Goal: Task Accomplishment & Management: Use online tool/utility

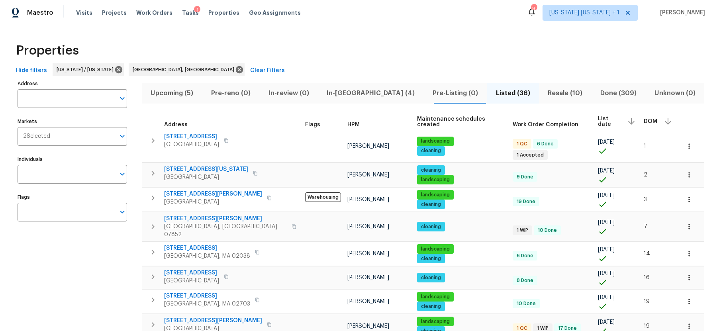
click at [194, 12] on div "1" at bounding box center [197, 10] width 6 height 8
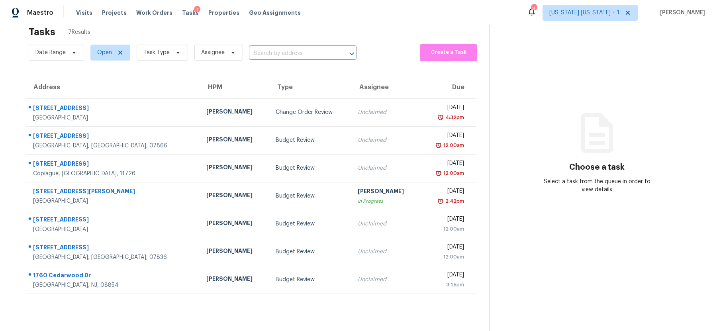
scroll to position [25, 0]
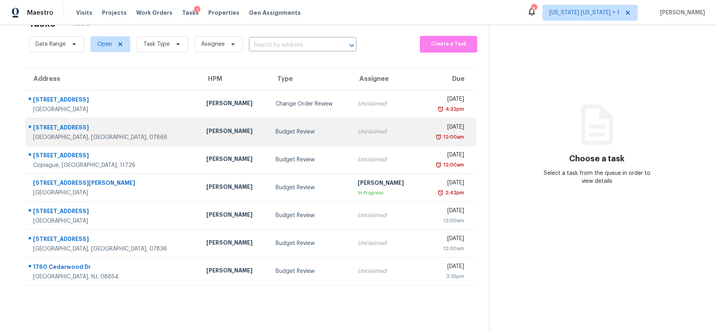
click at [275, 135] on div "Budget Review" at bounding box center [309, 132] width 69 height 8
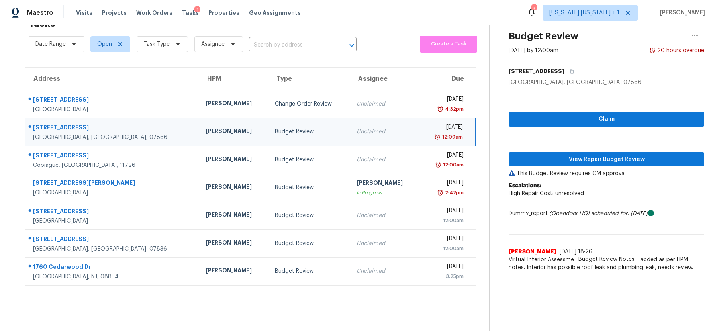
scroll to position [0, 0]
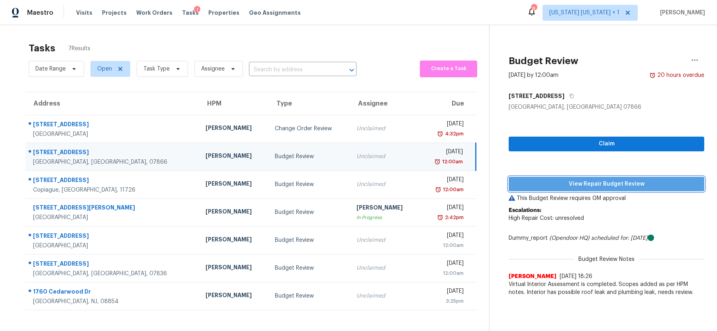
click at [588, 187] on span "View Repair Budget Review" at bounding box center [606, 184] width 183 height 10
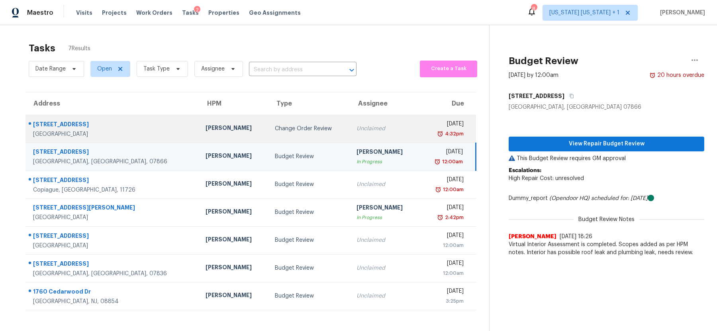
click at [288, 133] on td "Change Order Review" at bounding box center [309, 129] width 82 height 28
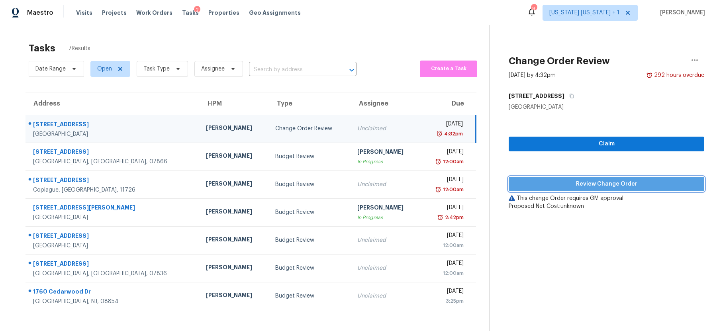
click at [576, 186] on span "Review Change Order" at bounding box center [606, 184] width 183 height 10
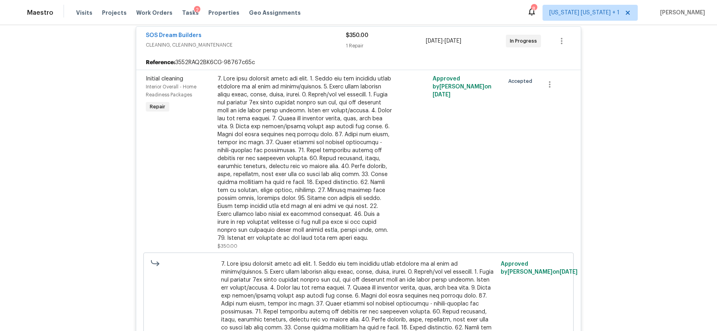
scroll to position [150, 0]
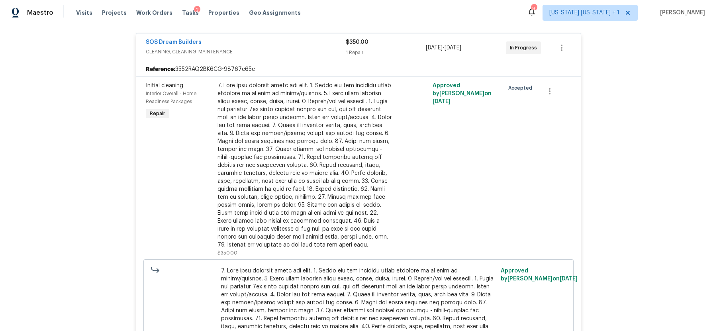
click at [301, 43] on div "SOS Dream Builders" at bounding box center [246, 43] width 200 height 10
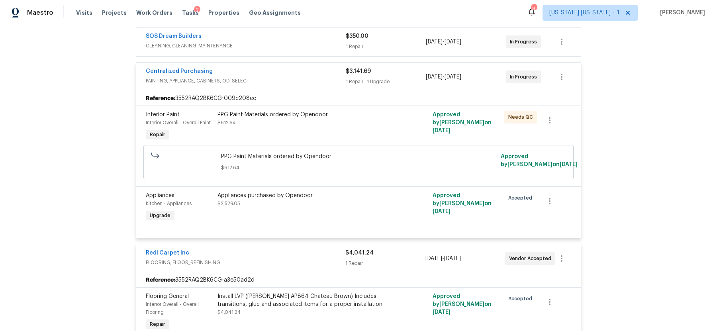
click at [312, 80] on span "PAINTING, APPLIANCE, CABINETS, OD_SELECT" at bounding box center [246, 81] width 200 height 8
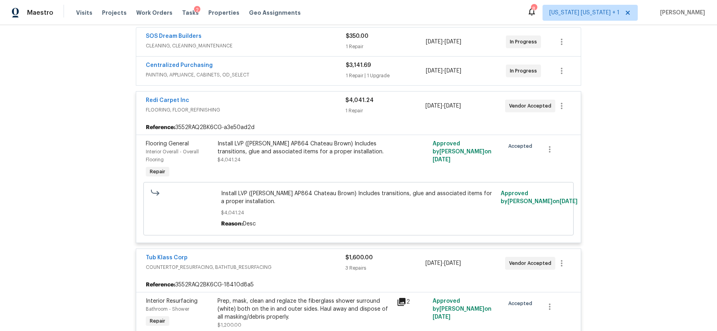
click at [313, 108] on span "FLOORING, FLOOR_REFINISHING" at bounding box center [245, 110] width 199 height 8
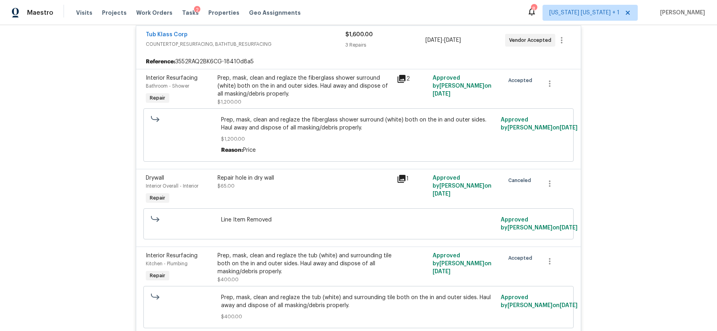
scroll to position [236, 0]
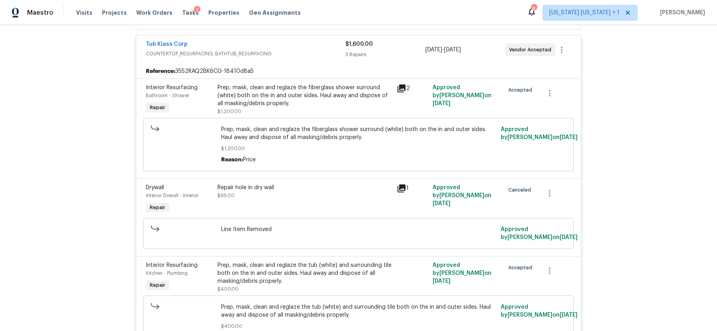
click at [321, 54] on span "COUNTERTOP_RESURFACING, BATHTUB_RESURFACING" at bounding box center [245, 54] width 199 height 8
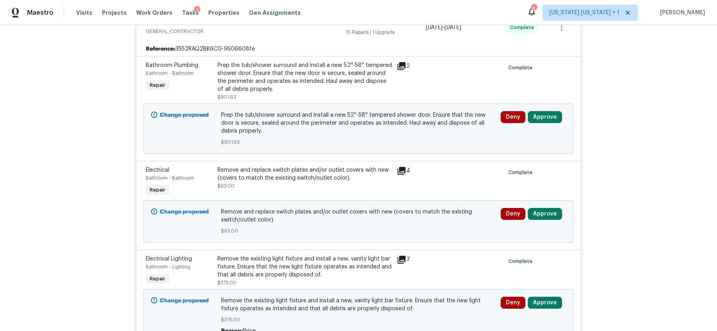
scroll to position [289, 0]
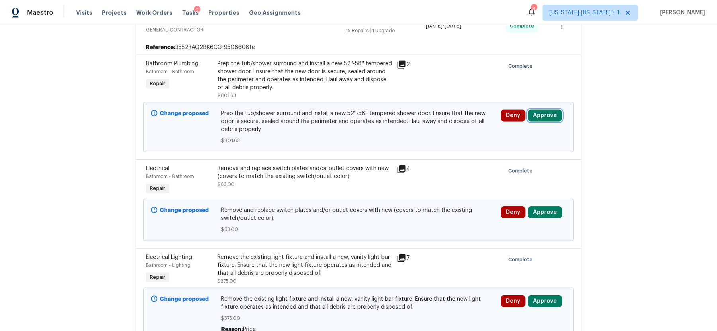
click at [545, 114] on button "Approve" at bounding box center [544, 115] width 34 height 12
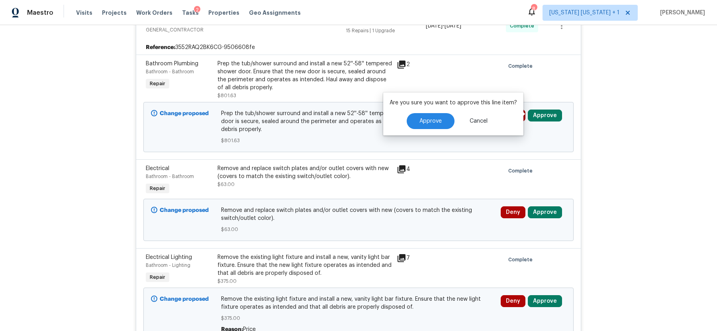
click at [433, 131] on div "Are you sure you want to approve this line item? Approve Cancel" at bounding box center [453, 113] width 140 height 43
click at [433, 124] on button "Approve" at bounding box center [430, 121] width 48 height 16
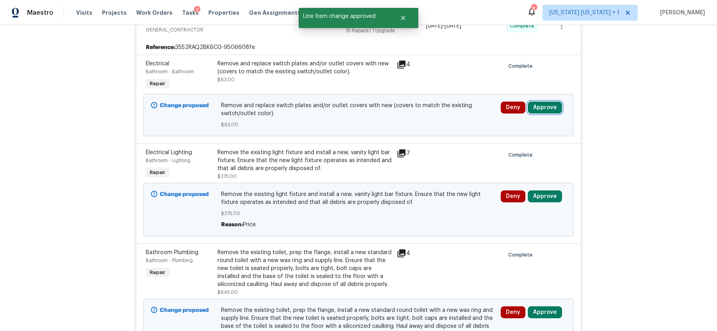
click at [547, 107] on button "Approve" at bounding box center [544, 108] width 34 height 12
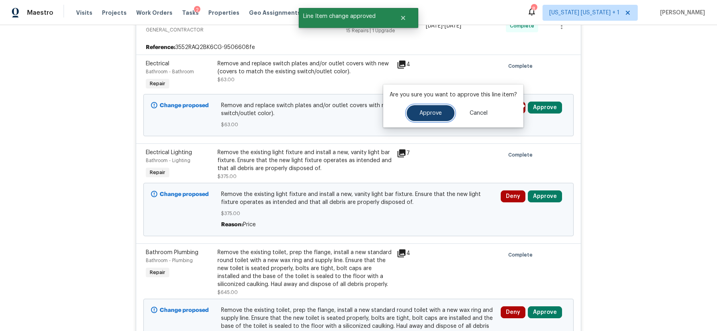
click at [435, 111] on span "Approve" at bounding box center [430, 113] width 22 height 6
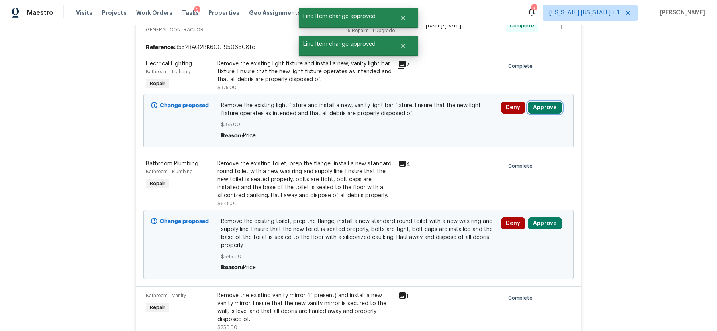
click at [551, 106] on button "Approve" at bounding box center [544, 108] width 34 height 12
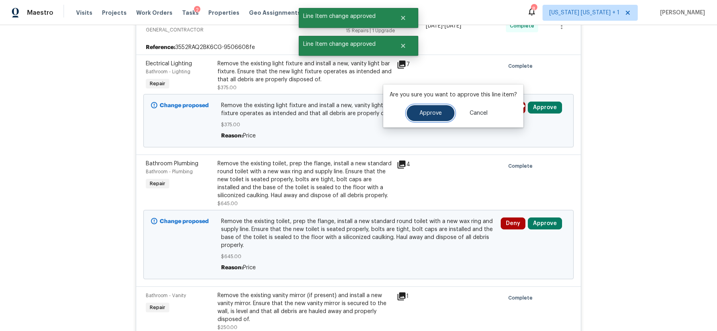
click at [422, 109] on button "Approve" at bounding box center [430, 113] width 48 height 16
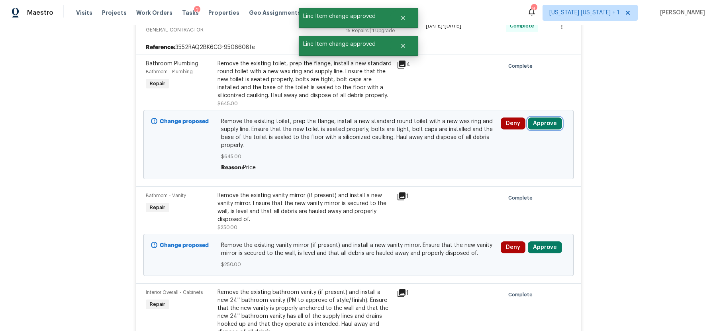
click at [544, 121] on button "Approve" at bounding box center [544, 123] width 34 height 12
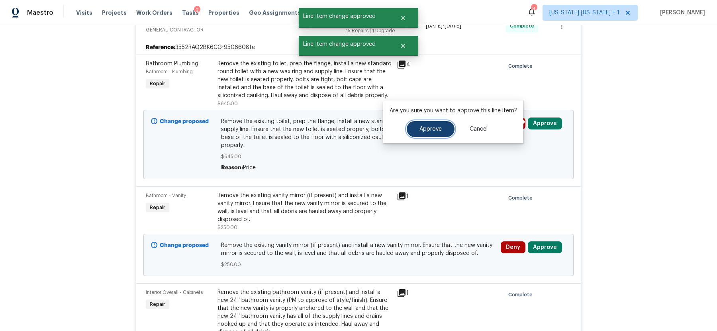
click at [431, 128] on span "Approve" at bounding box center [430, 129] width 22 height 6
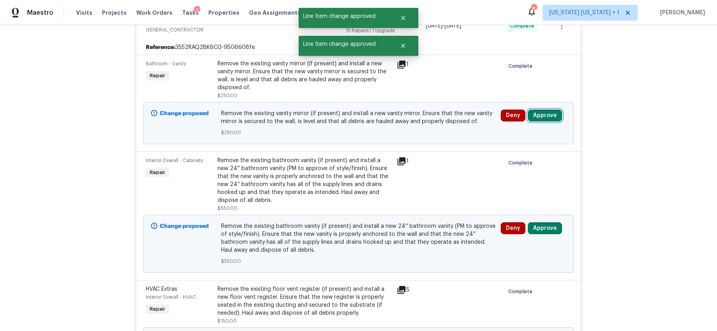
click at [546, 113] on button "Approve" at bounding box center [544, 115] width 34 height 12
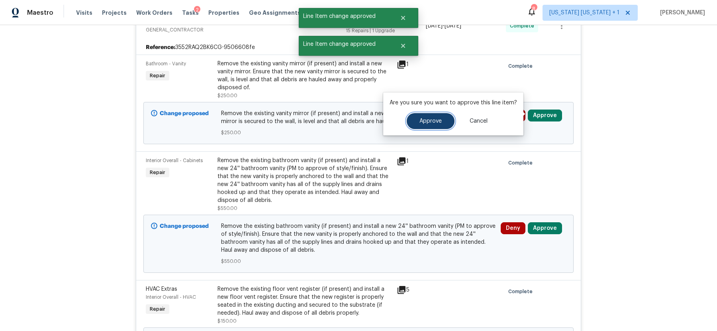
click at [419, 121] on span "Approve" at bounding box center [430, 121] width 22 height 6
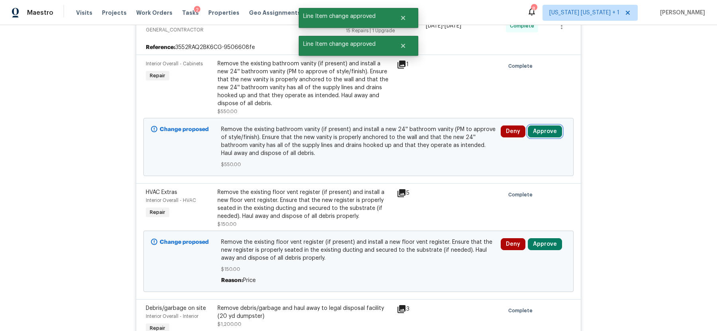
click at [551, 131] on button "Approve" at bounding box center [544, 131] width 34 height 12
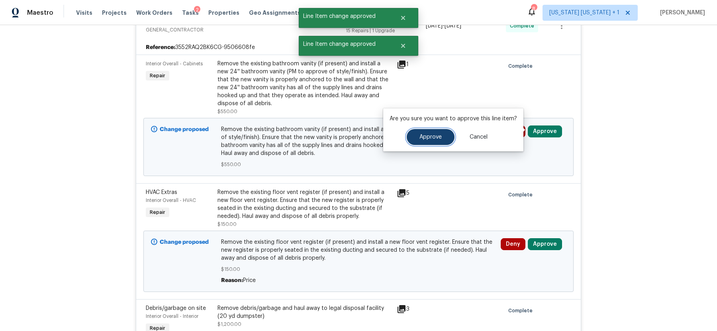
click at [433, 136] on span "Approve" at bounding box center [430, 137] width 22 height 6
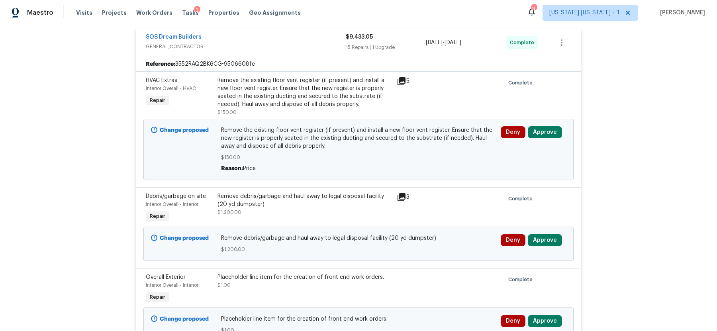
scroll to position [256, 0]
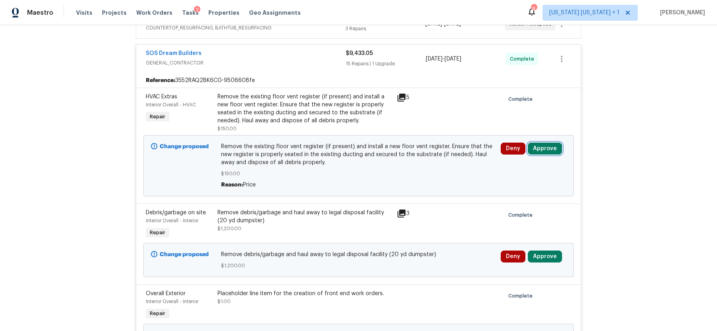
click at [542, 148] on button "Approve" at bounding box center [544, 149] width 34 height 12
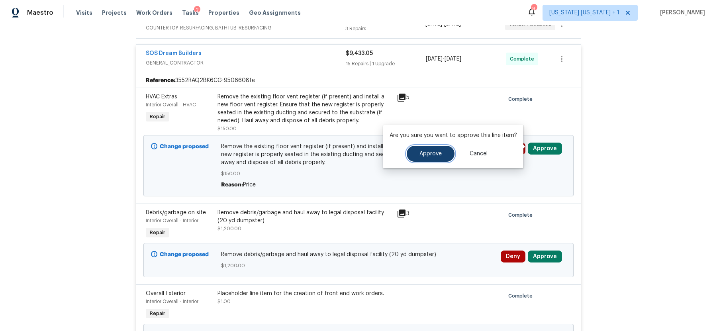
click at [425, 156] on button "Approve" at bounding box center [430, 154] width 48 height 16
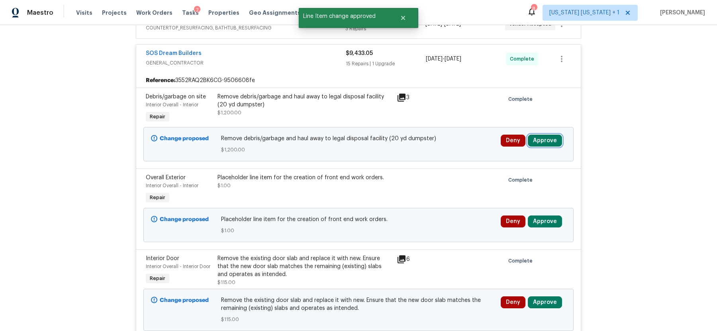
click at [550, 142] on button "Approve" at bounding box center [544, 141] width 34 height 12
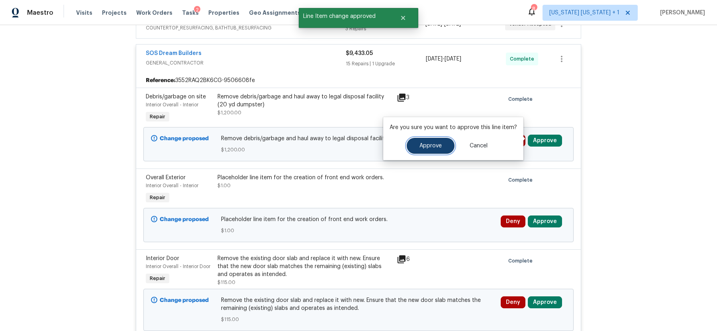
click at [439, 145] on button "Approve" at bounding box center [430, 146] width 48 height 16
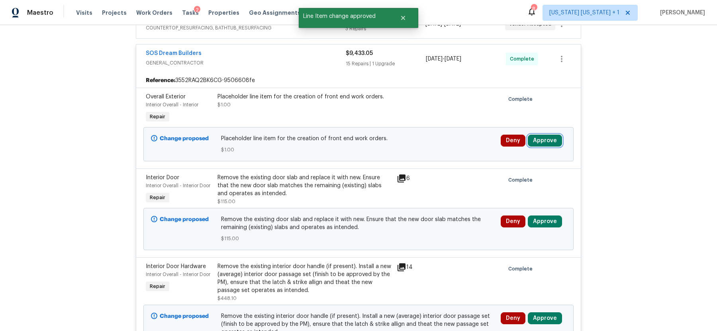
click at [542, 139] on button "Approve" at bounding box center [544, 141] width 34 height 12
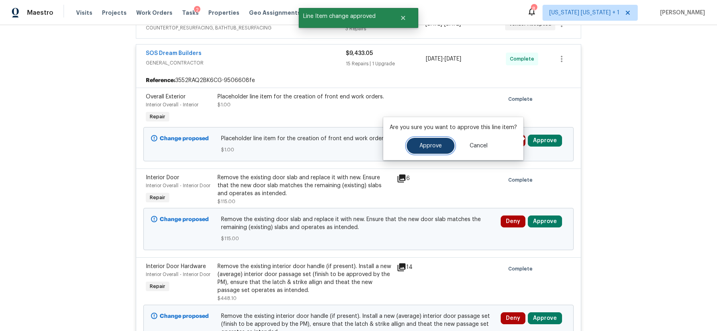
click at [444, 143] on button "Approve" at bounding box center [430, 146] width 48 height 16
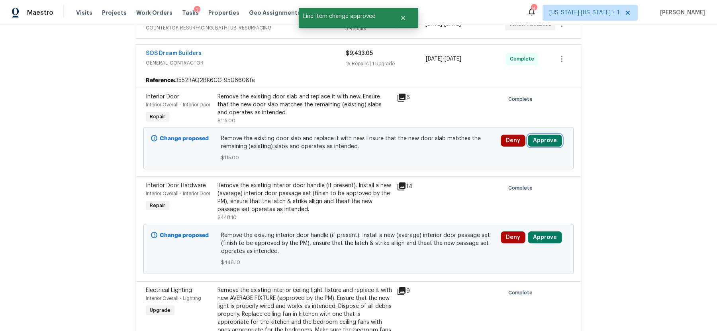
click at [550, 138] on button "Approve" at bounding box center [544, 141] width 34 height 12
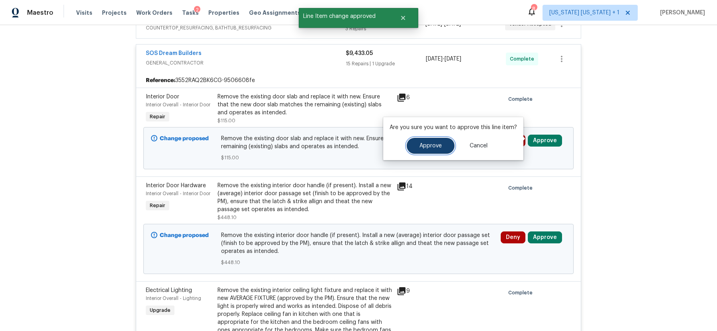
click at [438, 142] on button "Approve" at bounding box center [430, 146] width 48 height 16
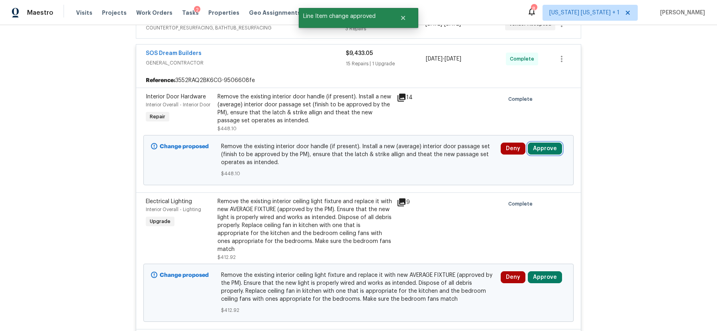
click at [543, 145] on button "Approve" at bounding box center [544, 149] width 34 height 12
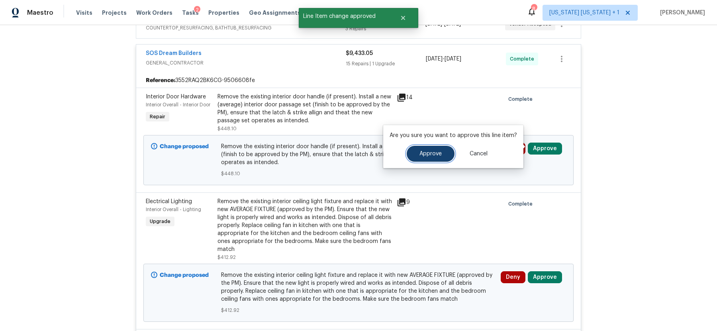
click at [421, 153] on span "Approve" at bounding box center [430, 154] width 22 height 6
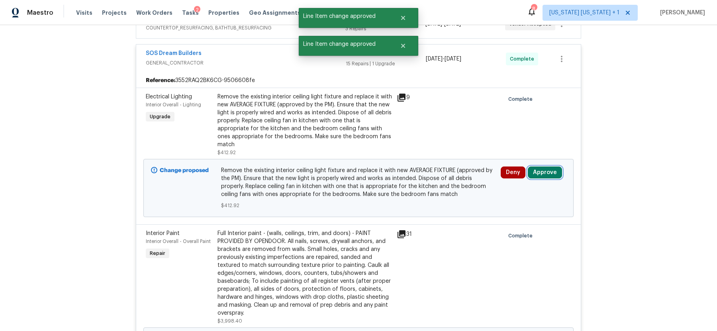
click at [540, 166] on button "Approve" at bounding box center [544, 172] width 34 height 12
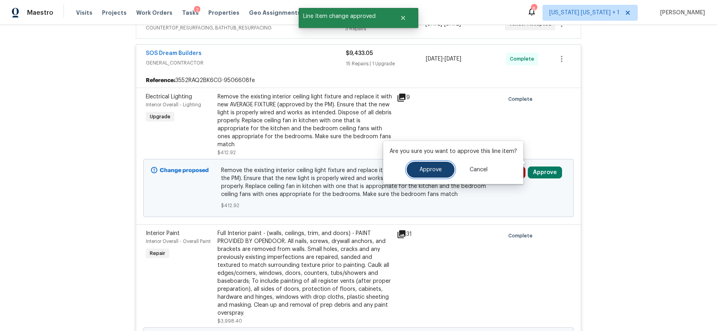
click at [439, 172] on span "Approve" at bounding box center [430, 170] width 22 height 6
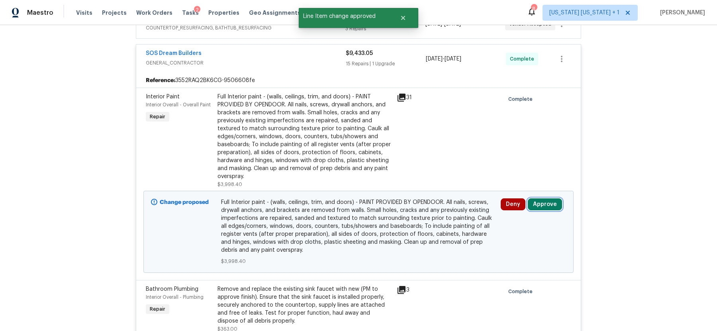
click at [545, 205] on button "Approve" at bounding box center [544, 204] width 34 height 12
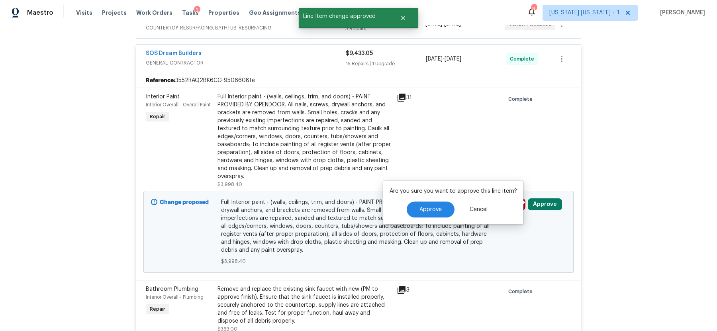
click at [374, 157] on div "Full Interior paint - (walls, ceilings, trim, and doors) - PAINT PROVIDED BY OP…" at bounding box center [304, 137] width 174 height 88
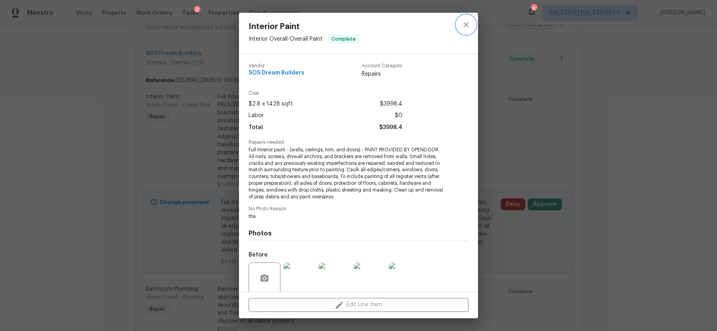
click at [468, 24] on icon "close" at bounding box center [466, 25] width 10 height 10
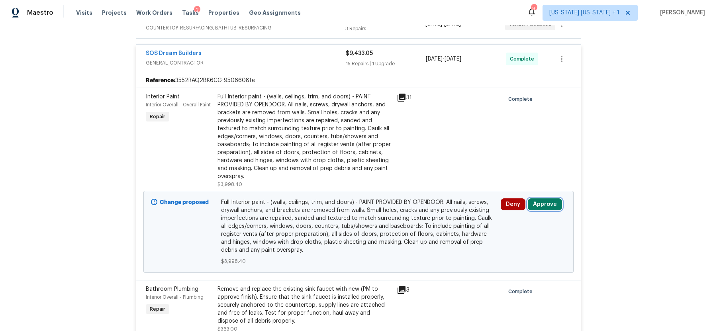
click at [538, 199] on button "Approve" at bounding box center [544, 204] width 34 height 12
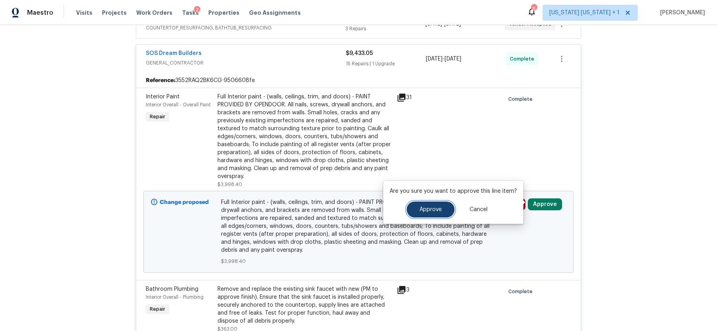
click at [430, 212] on button "Approve" at bounding box center [430, 209] width 48 height 16
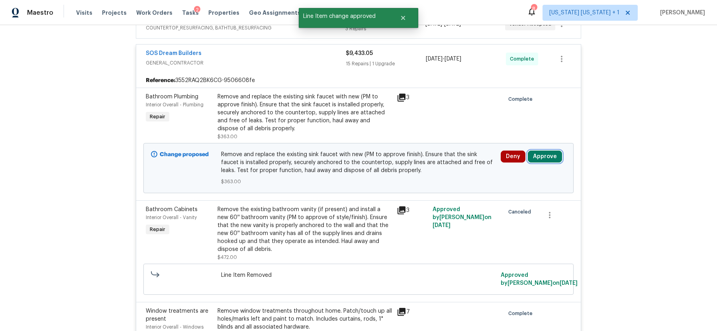
click at [539, 155] on button "Approve" at bounding box center [544, 156] width 34 height 12
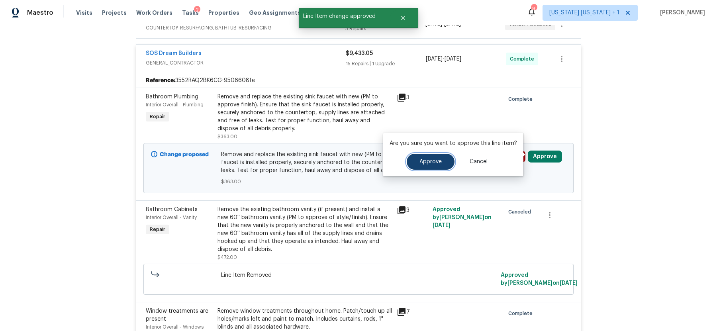
click at [426, 156] on button "Approve" at bounding box center [430, 162] width 48 height 16
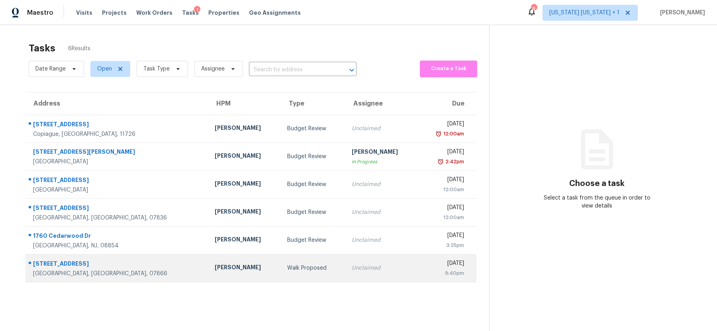
click at [287, 265] on div "Walk Proposed" at bounding box center [313, 268] width 52 height 8
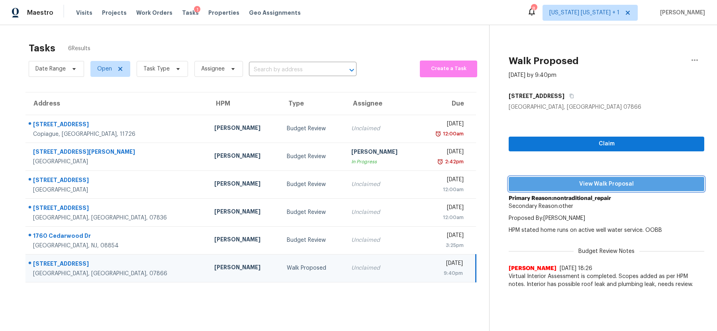
click at [602, 185] on span "View Walk Proposal" at bounding box center [606, 184] width 183 height 10
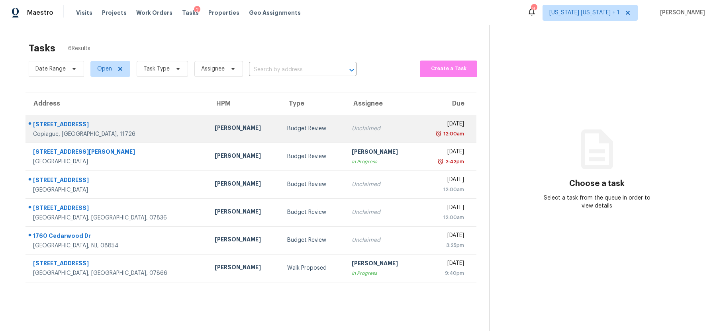
click at [287, 125] on div "Budget Review" at bounding box center [313, 129] width 52 height 8
click at [424, 135] on div "12:00am" at bounding box center [444, 134] width 40 height 8
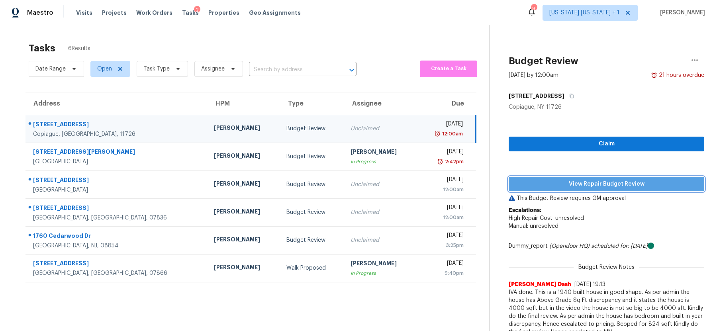
click at [623, 182] on span "View Repair Budget Review" at bounding box center [606, 184] width 183 height 10
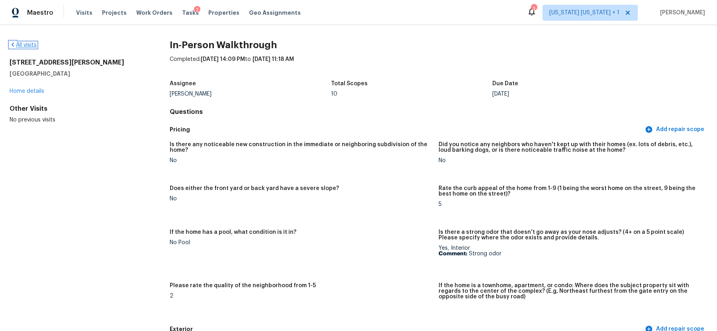
click at [25, 47] on link "All visits" at bounding box center [23, 45] width 27 height 6
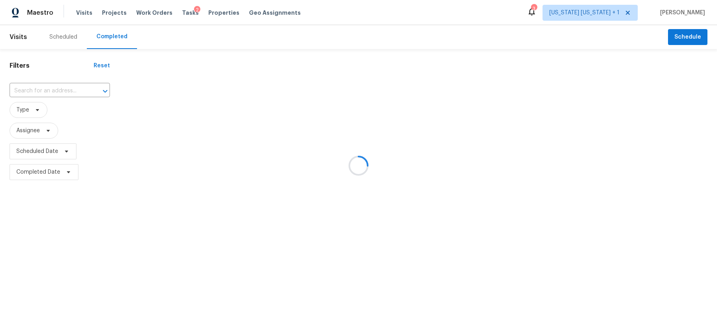
click at [37, 89] on div at bounding box center [358, 165] width 717 height 331
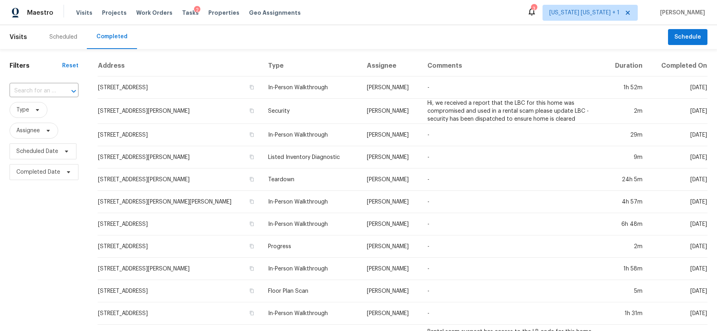
click at [37, 89] on input "text" at bounding box center [33, 91] width 47 height 12
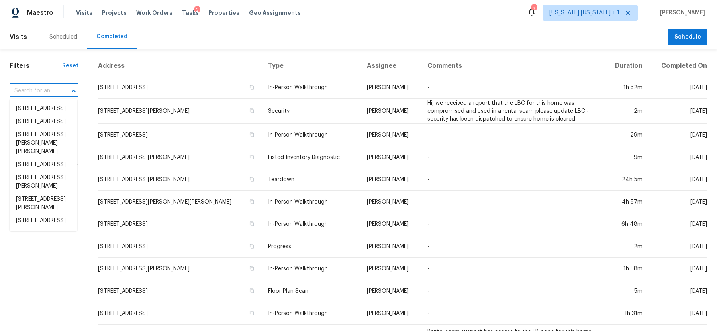
paste input "[STREET_ADDRESS]"
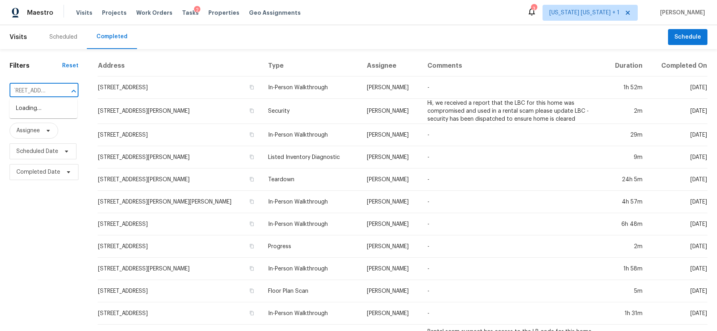
type input "[STREET_ADDRESS]"
click at [37, 106] on li "[STREET_ADDRESS]" at bounding box center [44, 108] width 68 height 13
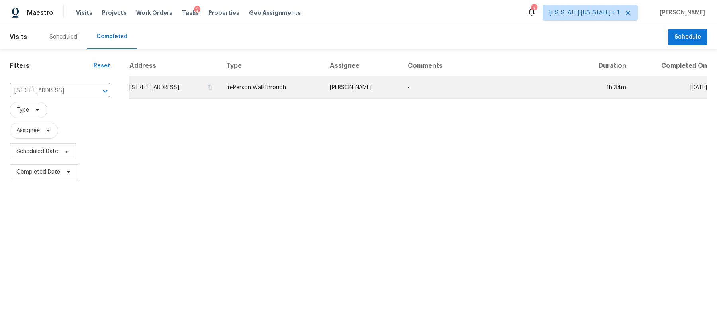
click at [220, 92] on td "[STREET_ADDRESS]" at bounding box center [174, 87] width 91 height 22
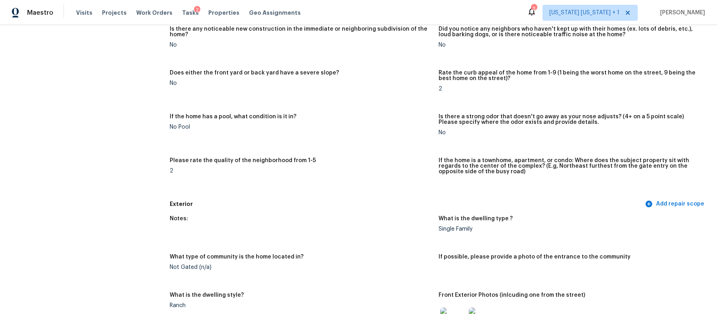
scroll to position [120, 0]
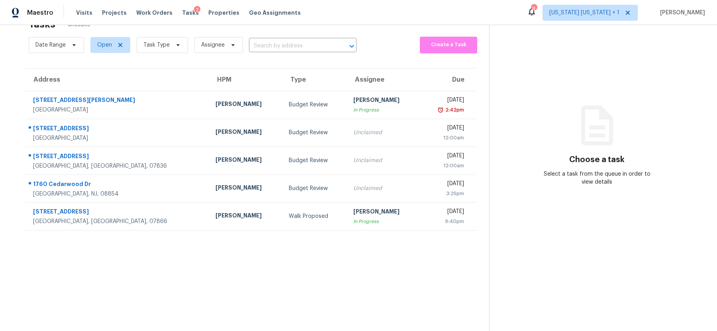
scroll to position [25, 0]
